Goal: Task Accomplishment & Management: Manage account settings

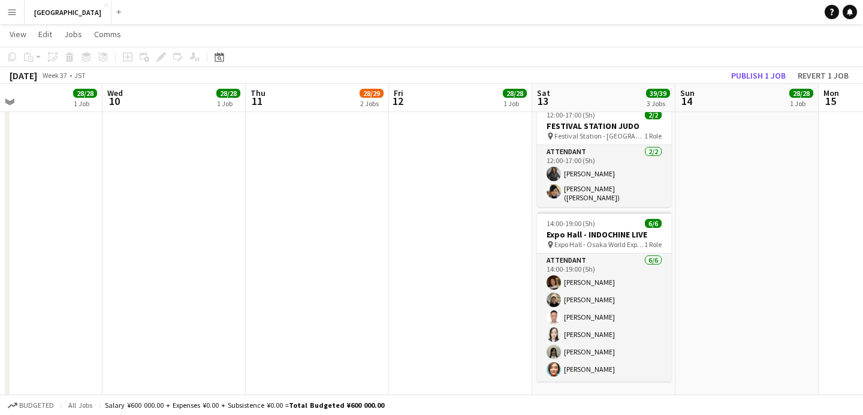
scroll to position [243, 0]
click at [596, 141] on app-job-card "12:00-17:00 (5h) 2/2 FESTIVAL STATION JUDO pin Festival Station - Osaka World E…" at bounding box center [604, 156] width 134 height 104
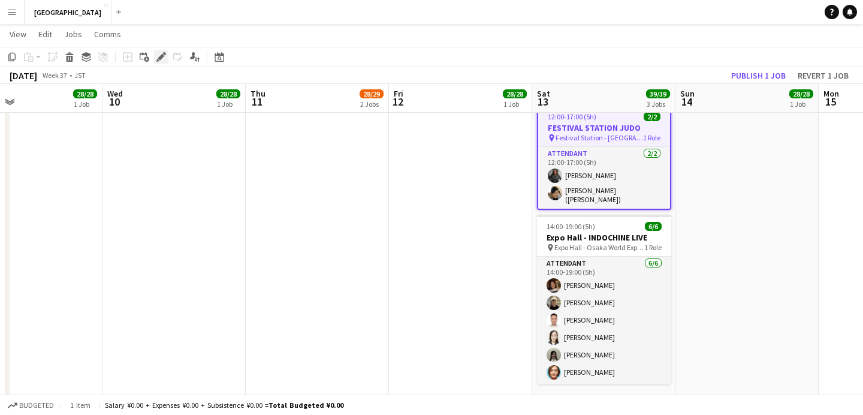
click at [164, 58] on icon "Edit" at bounding box center [161, 57] width 10 height 10
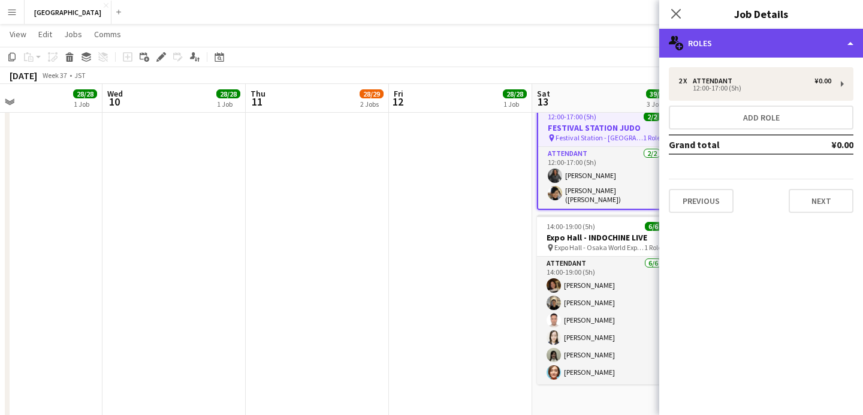
click at [776, 51] on div "multiple-users-add Roles" at bounding box center [761, 43] width 204 height 29
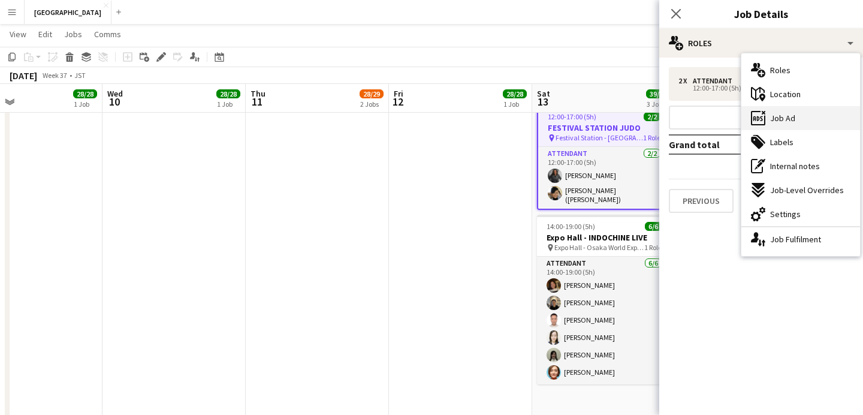
click at [783, 117] on span "Job Ad" at bounding box center [782, 118] width 25 height 11
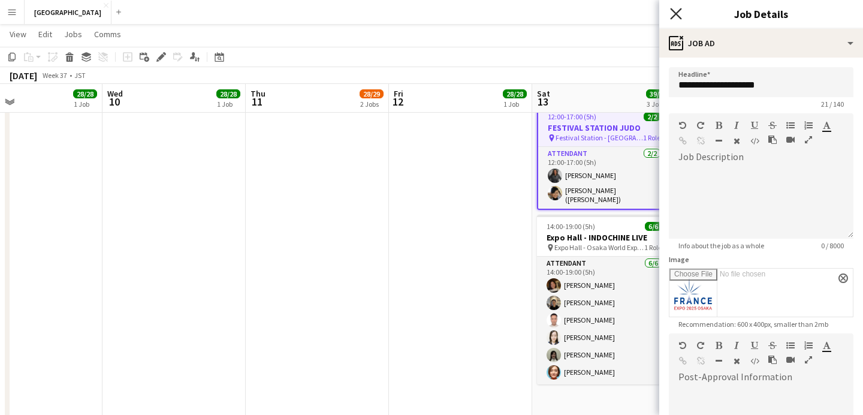
click at [672, 8] on icon "Close pop-in" at bounding box center [675, 13] width 11 height 11
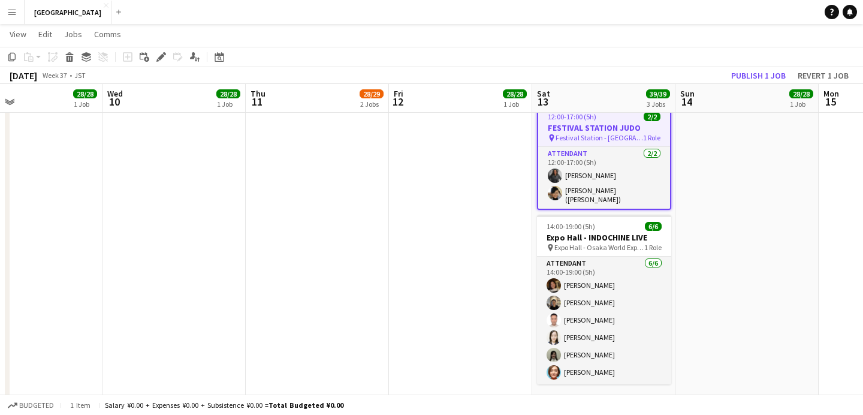
click at [579, 125] on h3 "FESTIVAL STATION JUDO" at bounding box center [604, 127] width 132 height 11
